Goal: Task Accomplishment & Management: Manage account settings

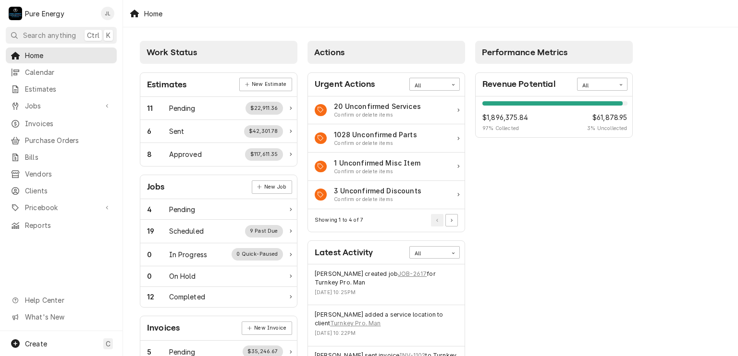
scroll to position [96, 0]
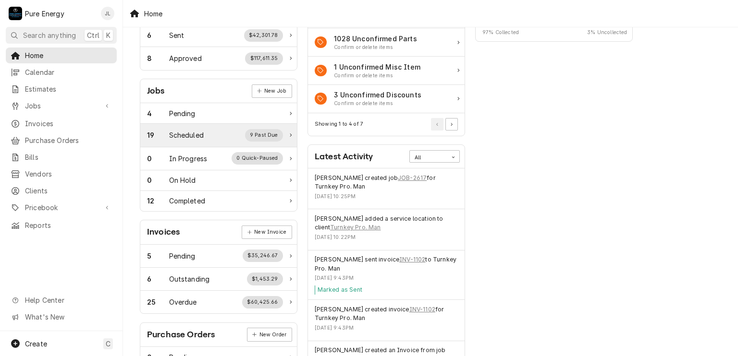
click at [196, 138] on div "Scheduled" at bounding box center [186, 135] width 35 height 10
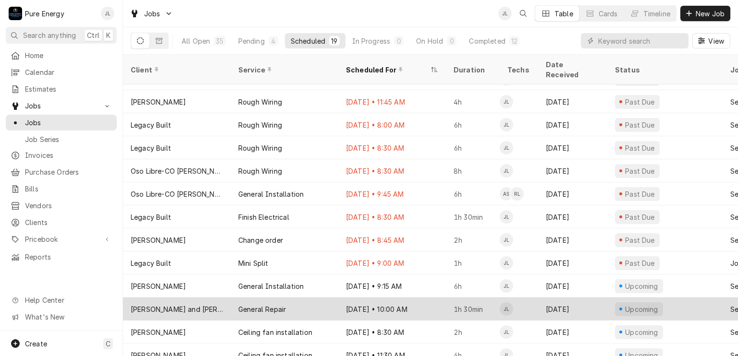
scroll to position [65, 0]
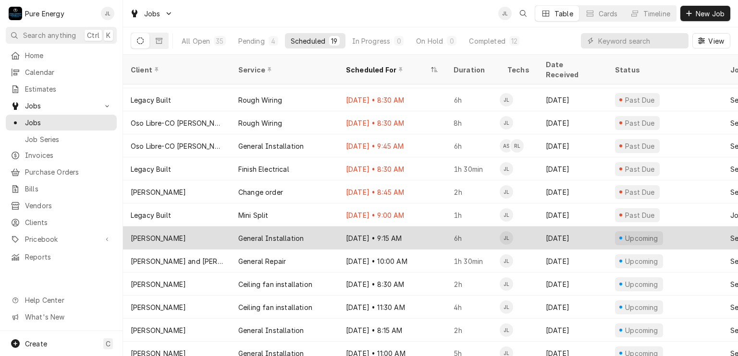
click at [418, 227] on div "Oct 9 • 9:15 AM" at bounding box center [392, 238] width 108 height 23
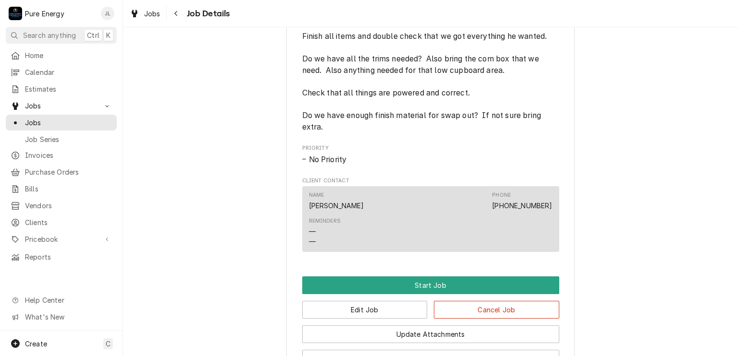
scroll to position [588, 0]
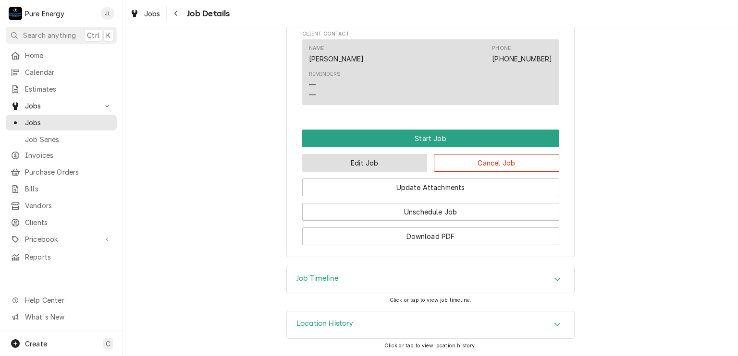
click at [370, 166] on button "Edit Job" at bounding box center [364, 163] width 125 height 18
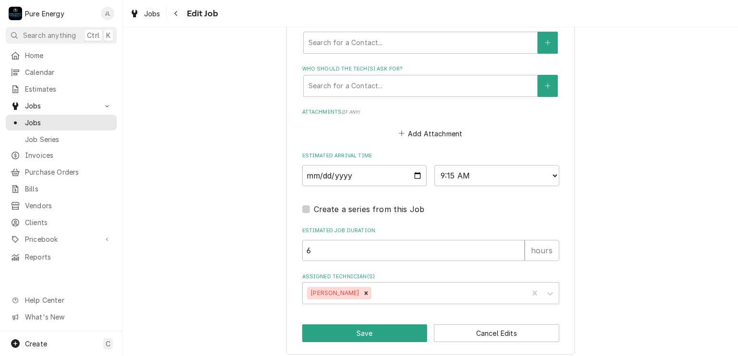
scroll to position [724, 0]
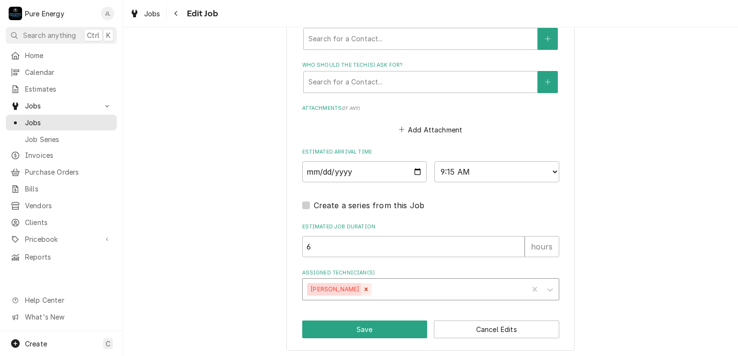
click at [366, 288] on icon "Remove James Linnenkamp" at bounding box center [366, 289] width 7 height 7
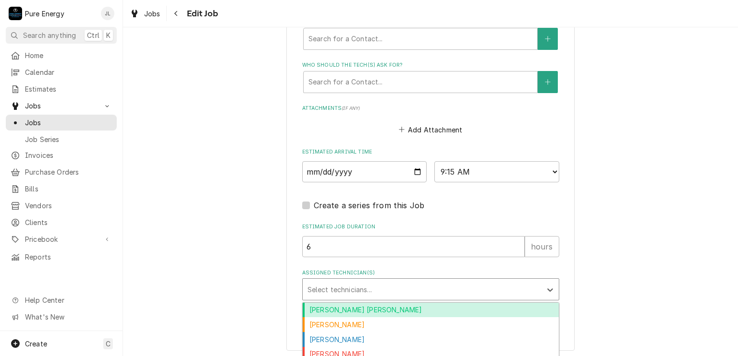
click at [364, 289] on div "Assigned Technician(s)" at bounding box center [421, 289] width 229 height 17
click at [347, 309] on div "[PERSON_NAME] [PERSON_NAME]" at bounding box center [431, 310] width 256 height 15
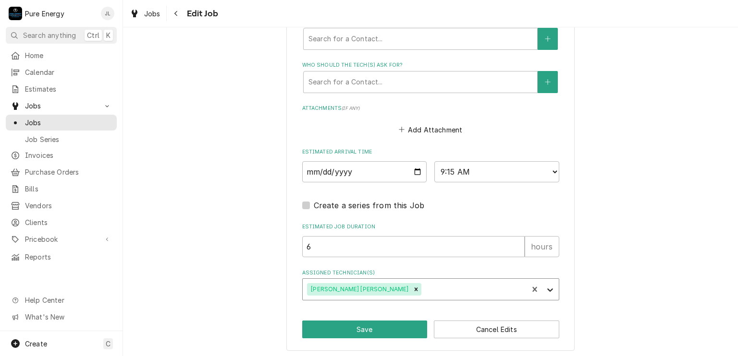
click at [549, 288] on icon "Assigned Technician(s)" at bounding box center [550, 290] width 10 height 10
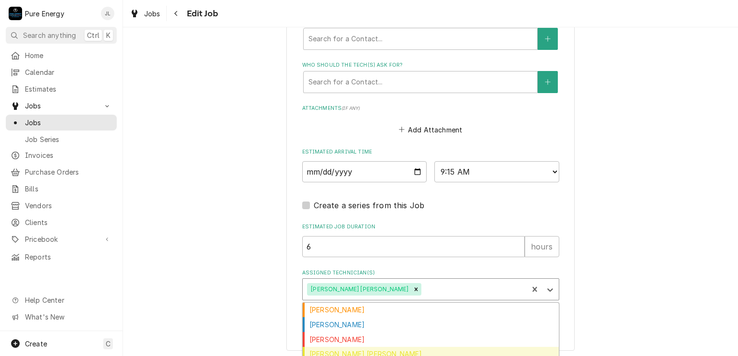
click at [379, 353] on div "[PERSON_NAME] [PERSON_NAME]" at bounding box center [431, 354] width 256 height 15
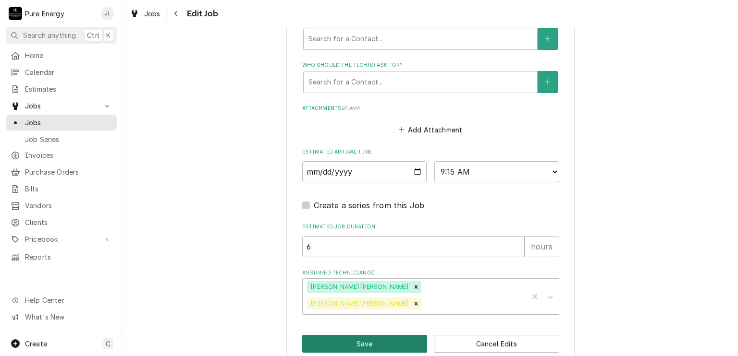
click at [365, 335] on button "Save" at bounding box center [364, 344] width 125 height 18
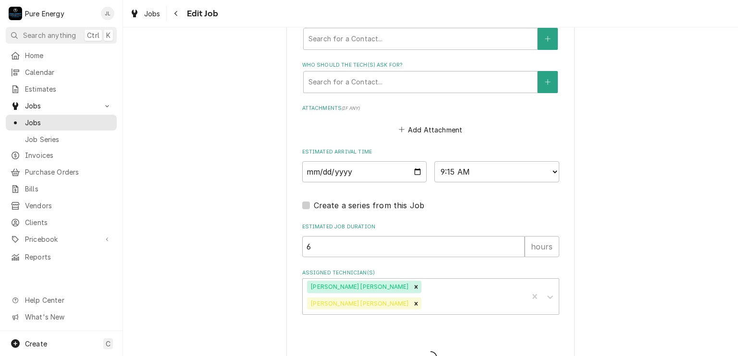
type textarea "x"
